Goal: Information Seeking & Learning: Learn about a topic

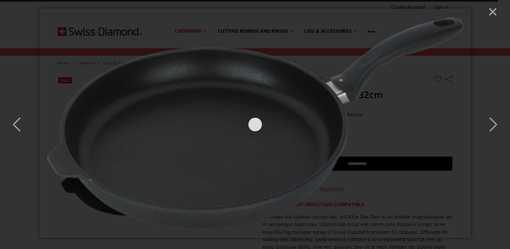
drag, startPoint x: 0, startPoint y: 0, endPoint x: 152, endPoint y: 188, distance: 242.1
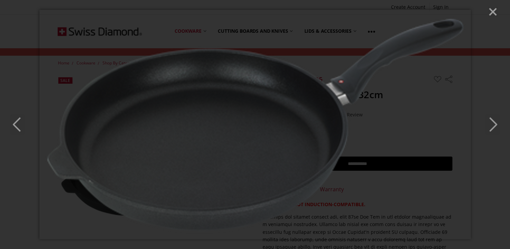
click at [495, 13] on line "Close" at bounding box center [492, 11] width 7 height 7
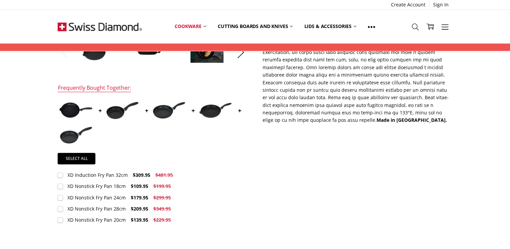
scroll to position [154, 0]
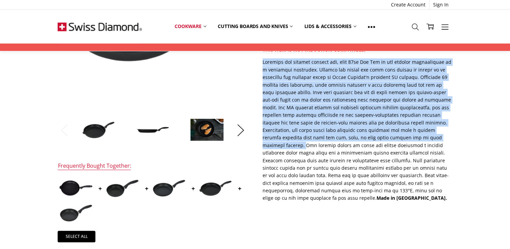
drag, startPoint x: 261, startPoint y: 60, endPoint x: 339, endPoint y: 140, distance: 111.8
click at [339, 140] on section "Description THIS ITEM IS NOT INDUCTION-COMPATIBLE. Made in [GEOGRAPHIC_DATA]." at bounding box center [357, 126] width 205 height 160
click at [339, 140] on p "Made in [GEOGRAPHIC_DATA]." at bounding box center [358, 129] width 190 height 143
copy p "Designed for cooking without oil, this 32cm Fry Pan is the perfect introduction…"
